Goal: Obtain resource: Download file/media

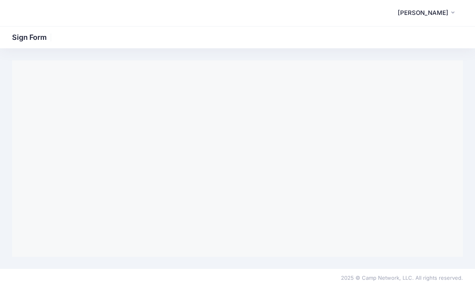
click at [445, 10] on span "[PERSON_NAME]" at bounding box center [423, 12] width 51 height 9
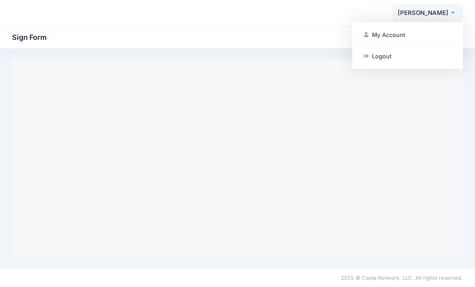
click at [416, 33] on link "My Account" at bounding box center [408, 34] width 98 height 15
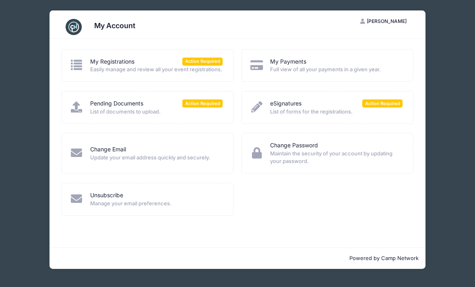
click at [377, 116] on span "List of forms for the registrations." at bounding box center [336, 112] width 132 height 8
click at [320, 108] on div "eSignatures Action Required" at bounding box center [336, 103] width 132 height 8
click at [391, 107] on span "Action Required" at bounding box center [382, 103] width 40 height 8
click at [293, 106] on link "eSignatures" at bounding box center [285, 103] width 31 height 8
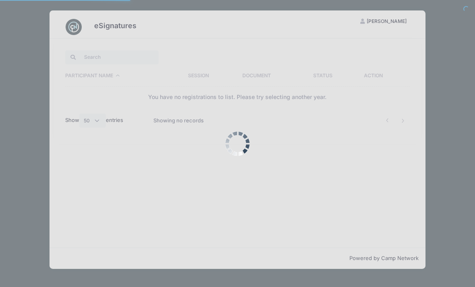
select select "50"
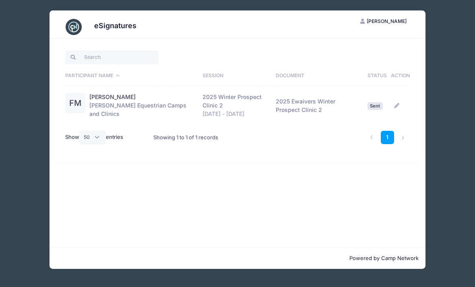
click at [330, 103] on td "2025 Ewaivers Winter Prospect Clinic 2" at bounding box center [318, 106] width 92 height 38
click at [381, 105] on span "Sent" at bounding box center [375, 106] width 15 height 8
click at [397, 103] on icon at bounding box center [396, 105] width 6 height 5
